Goal: Find specific page/section: Find specific page/section

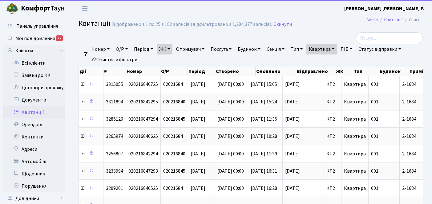
select select "25"
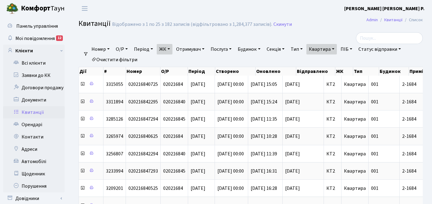
click at [337, 48] on link "Квартира" at bounding box center [322, 49] width 31 height 10
click at [337, 60] on input "2-1684" at bounding box center [325, 61] width 36 height 12
type input "2"
type input "25"
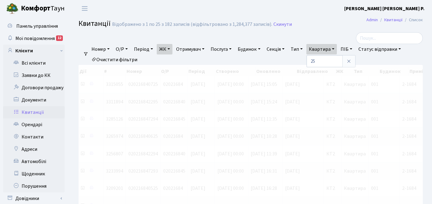
click at [171, 48] on link "ЖК" at bounding box center [165, 49] width 16 height 10
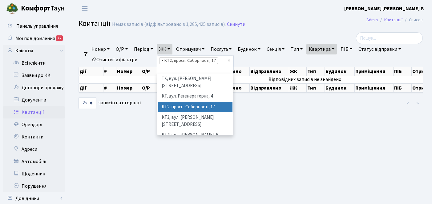
click at [164, 60] on span "×" at bounding box center [162, 61] width 2 height 6
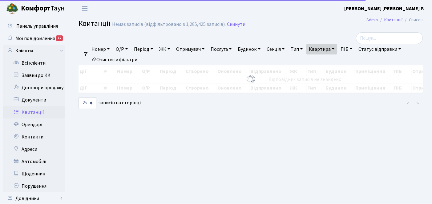
click at [172, 49] on link "ЖК" at bounding box center [165, 49] width 16 height 10
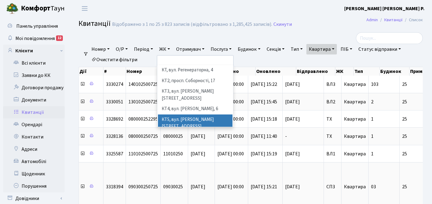
scroll to position [46, 0]
click at [185, 115] on li "КТ7, вул. [PERSON_NAME][STREET_ADDRESS]" at bounding box center [195, 124] width 75 height 18
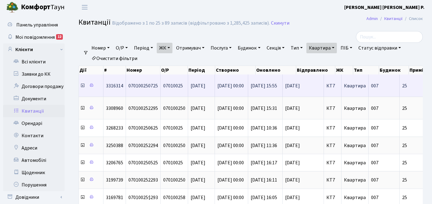
click at [83, 87] on icon at bounding box center [82, 85] width 5 height 5
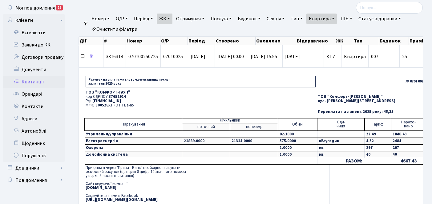
scroll to position [31, 0]
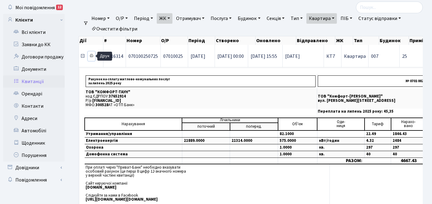
click at [92, 56] on icon at bounding box center [91, 56] width 4 height 4
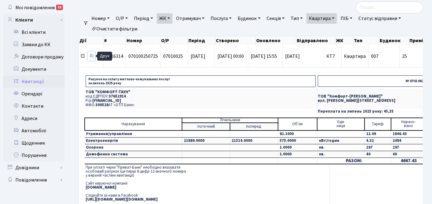
scroll to position [0, 0]
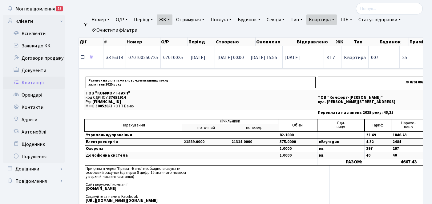
click at [82, 58] on icon at bounding box center [82, 57] width 5 height 5
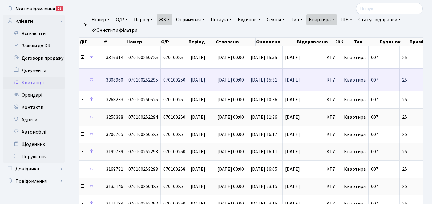
click at [83, 80] on icon at bounding box center [82, 79] width 5 height 5
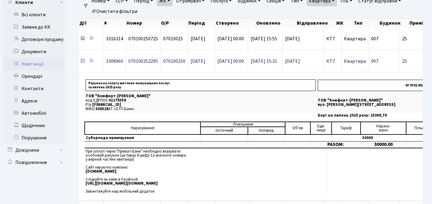
click at [83, 61] on icon at bounding box center [82, 61] width 5 height 5
